Goal: Task Accomplishment & Management: Use online tool/utility

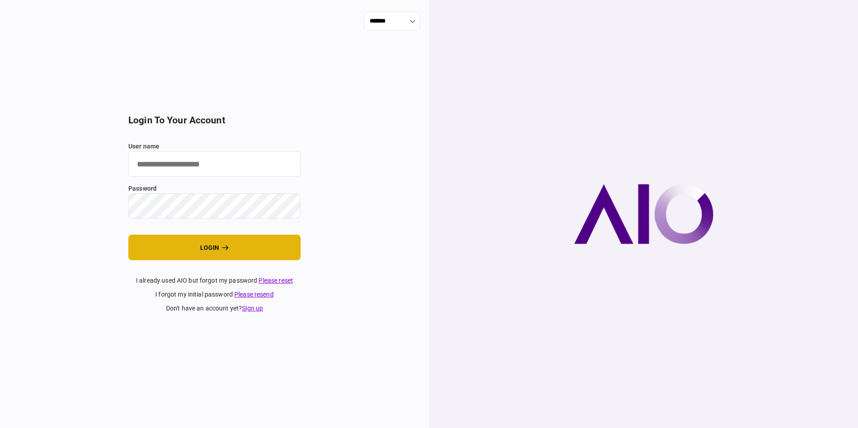
type input "**********"
click at [212, 243] on button "login" at bounding box center [214, 248] width 172 height 26
